Goal: Task Accomplishment & Management: Use online tool/utility

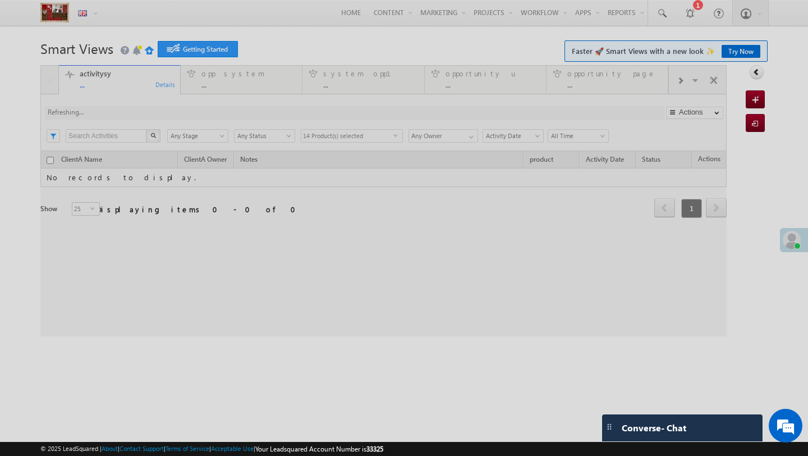
select select
click at [526, 11] on div at bounding box center [404, 228] width 808 height 456
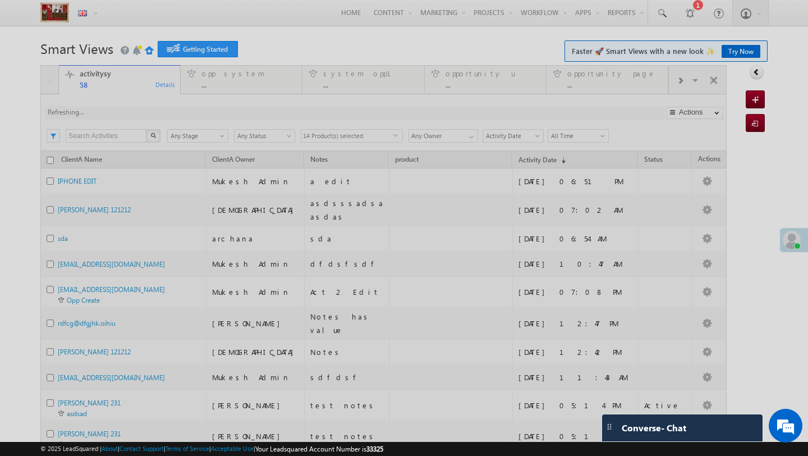
type input "[PERSON_NAME]"
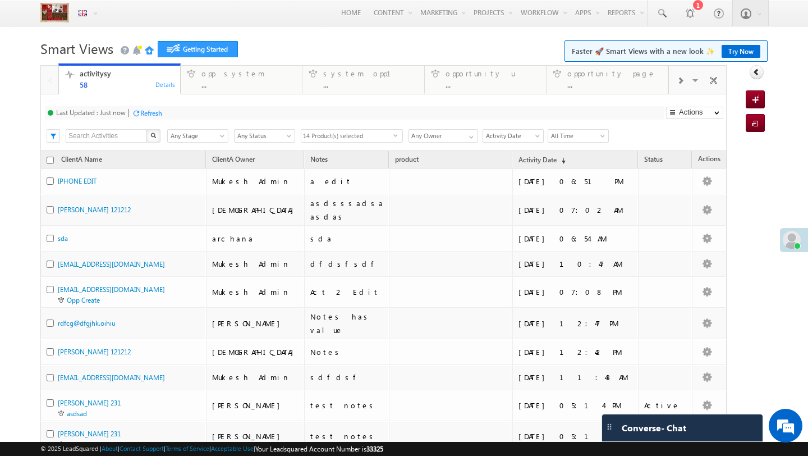
type input "Current User"
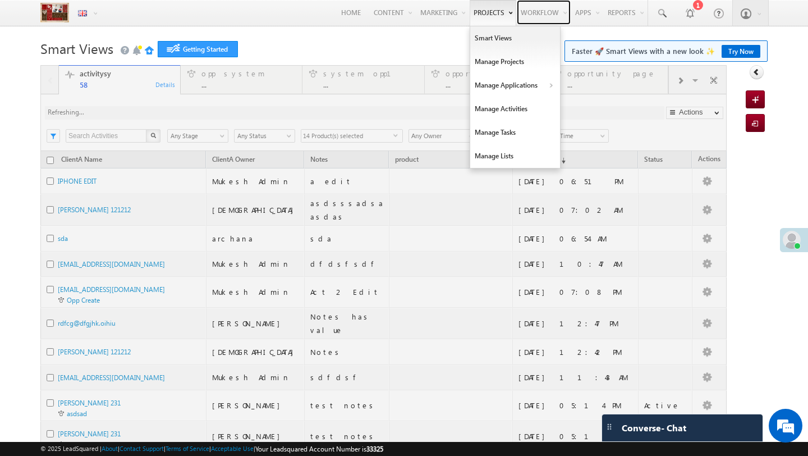
click at [538, 12] on link "Workflow" at bounding box center [544, 12] width 54 height 25
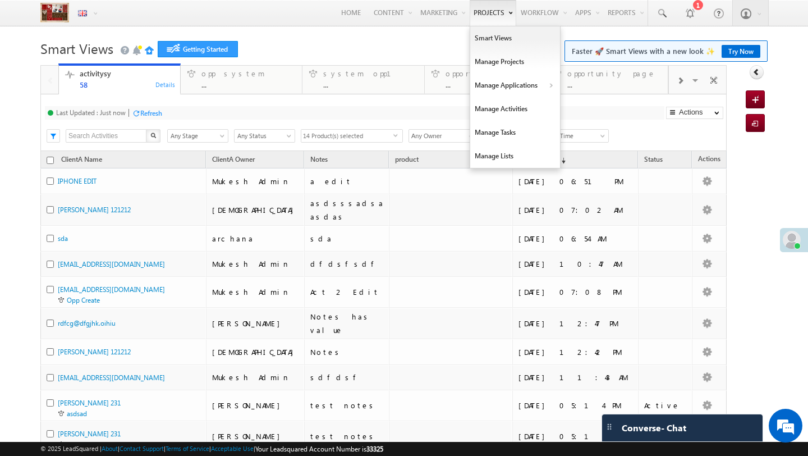
click at [482, 8] on link "Projects" at bounding box center [493, 13] width 47 height 26
select select
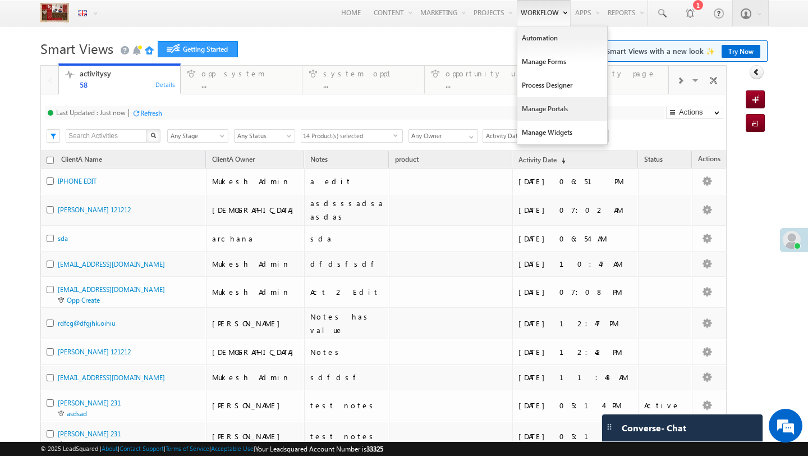
click at [548, 111] on link "Manage Portals" at bounding box center [563, 109] width 90 height 24
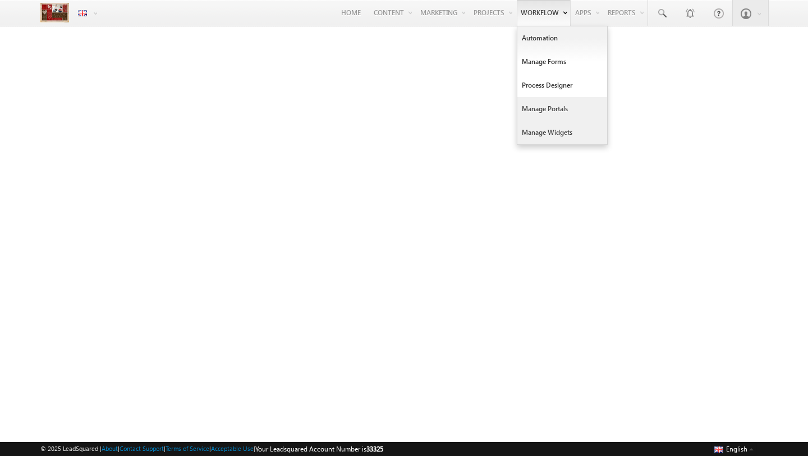
click at [550, 132] on link "Manage Widgets" at bounding box center [563, 133] width 90 height 24
